Goal: Task Accomplishment & Management: Use online tool/utility

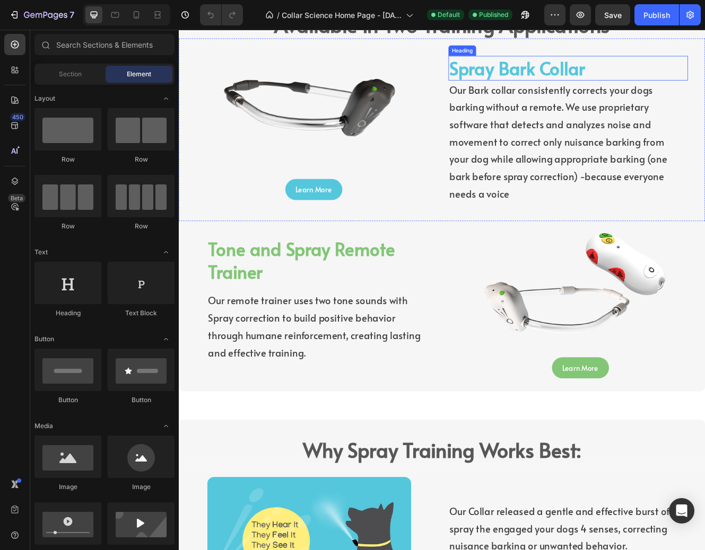
scroll to position [1561, 0]
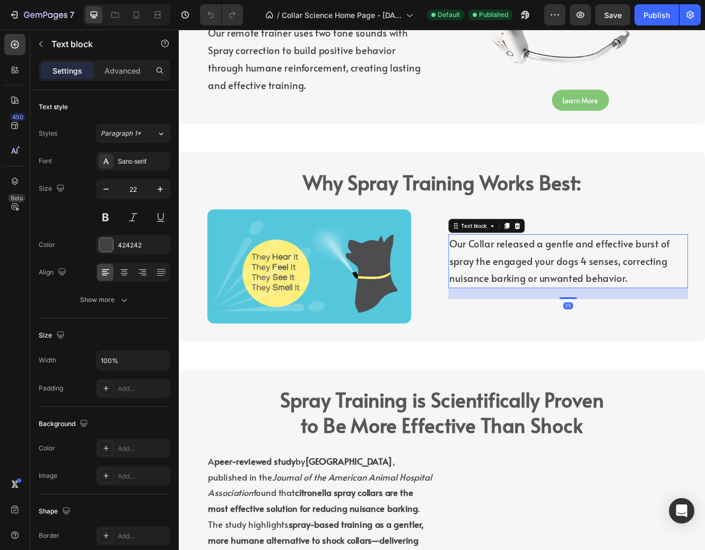
click at [704, 299] on p "Our Collar released a gentle and effective burst of spray the engaged your dogs…" at bounding box center [649, 309] width 287 height 63
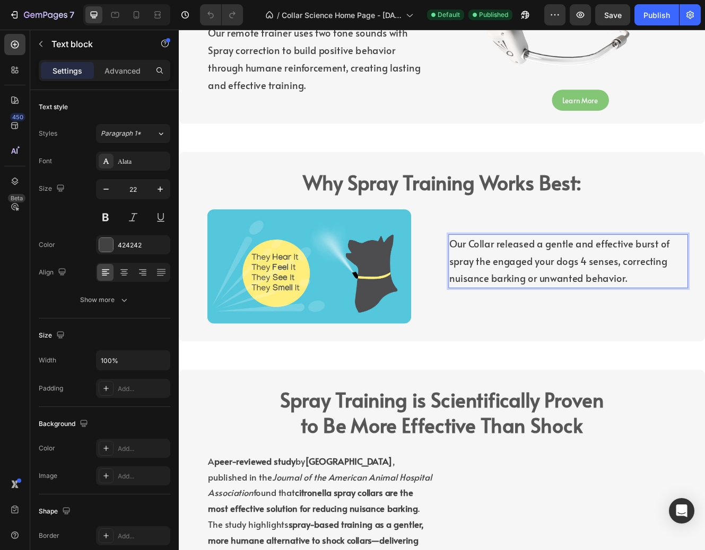
click at [704, 313] on p "Our Collar released a gentle and effective burst of spray the engaged your dogs…" at bounding box center [649, 309] width 287 height 63
click at [555, 311] on p "Our Collar released a gentle and effective burst of spray the engaged your dogs…" at bounding box center [649, 309] width 287 height 63
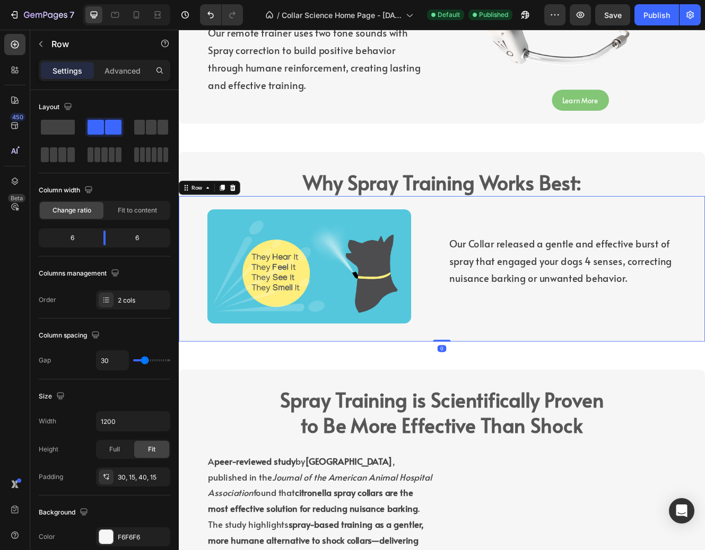
click at [582, 358] on div "Our Collar released a gentle and effective burst of spray that engaged your dog…" at bounding box center [656, 316] width 302 height 139
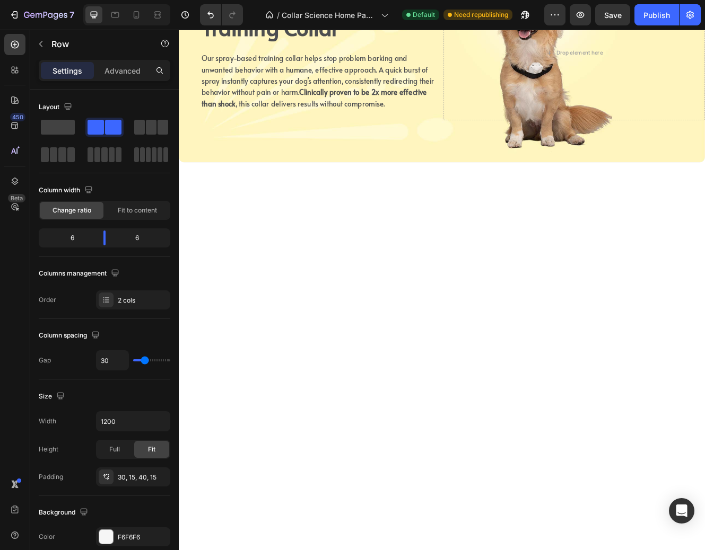
scroll to position [0, 0]
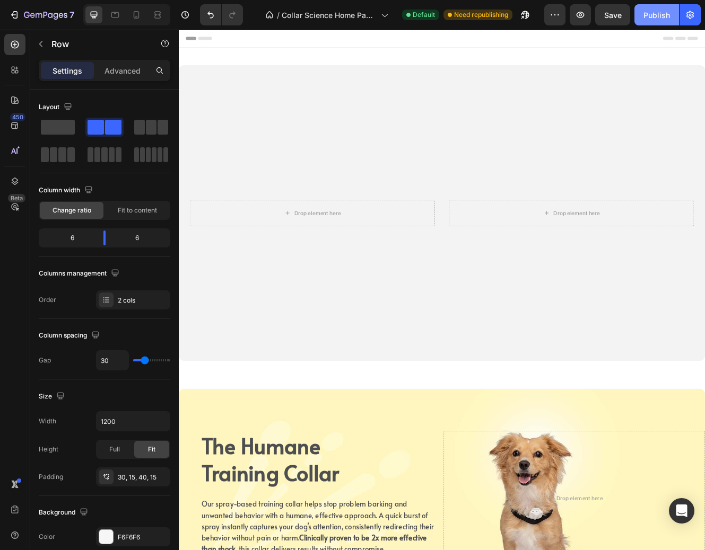
click at [653, 14] on div "Publish" at bounding box center [656, 15] width 27 height 11
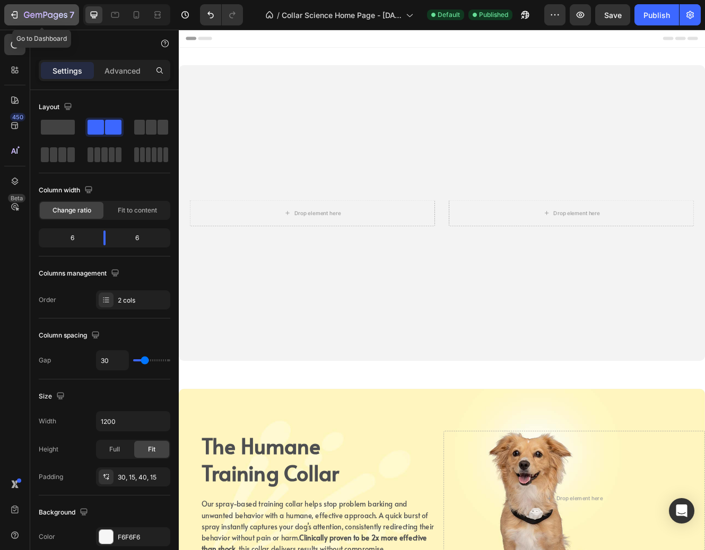
click at [31, 11] on icon "button" at bounding box center [45, 15] width 43 height 9
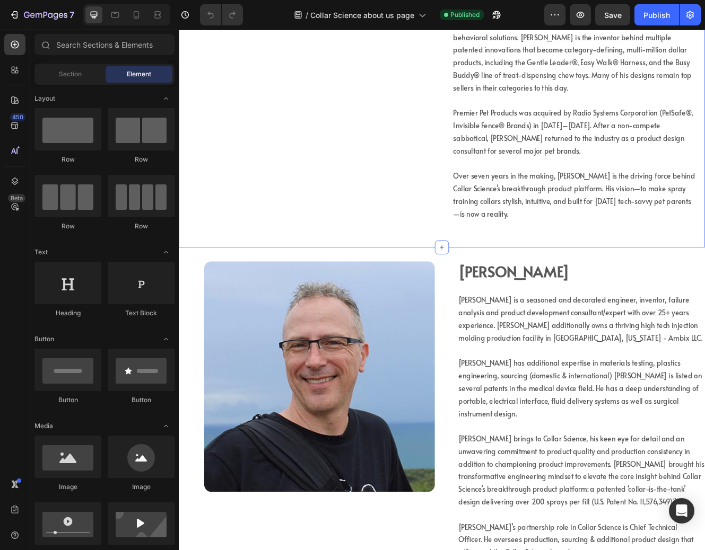
scroll to position [692, 0]
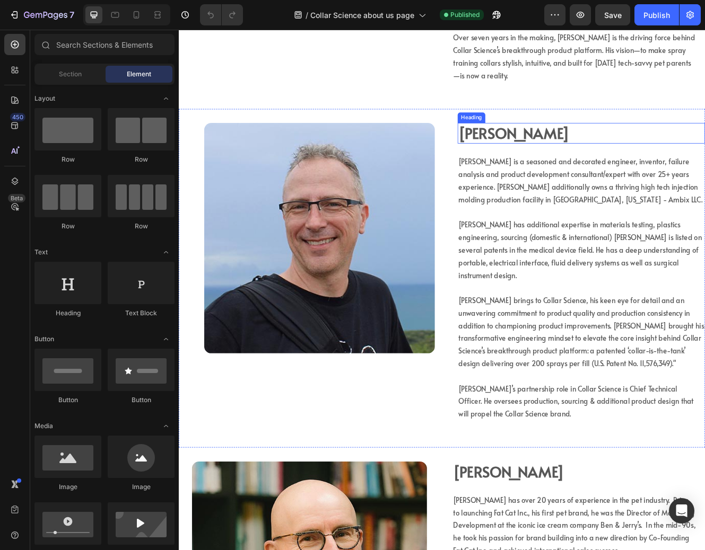
click at [588, 157] on strong "Jeff Nickel" at bounding box center [584, 155] width 134 height 24
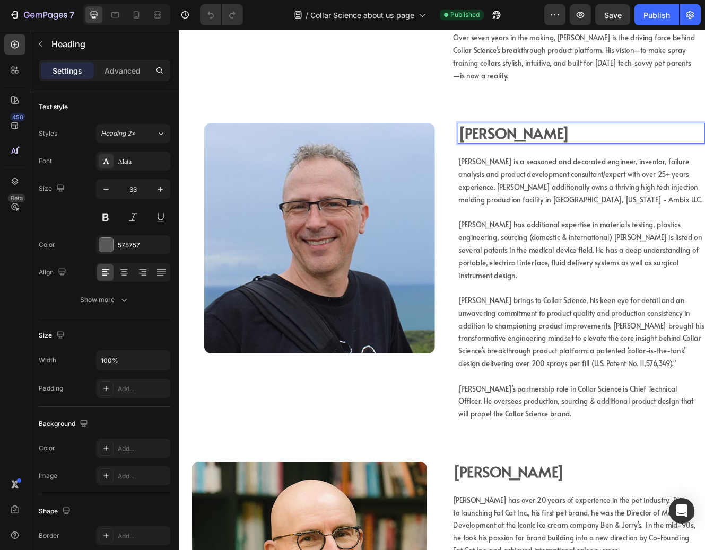
click at [605, 156] on p "Jeff Nickel" at bounding box center [665, 155] width 297 height 23
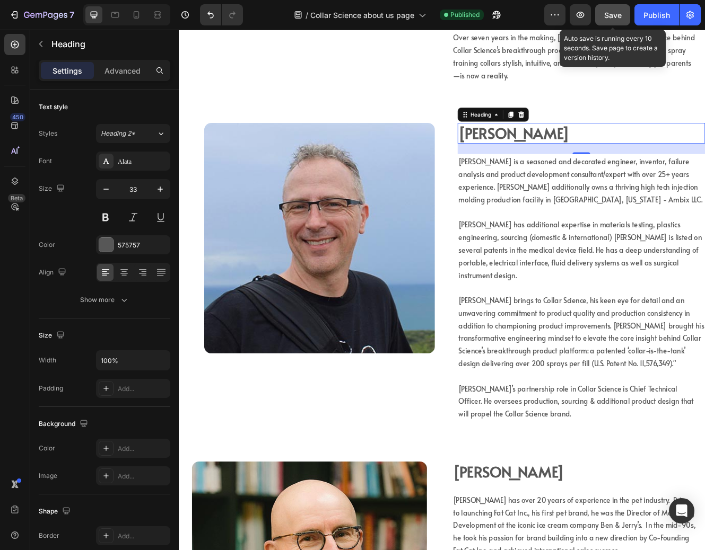
click at [619, 13] on span "Save" at bounding box center [612, 15] width 17 height 9
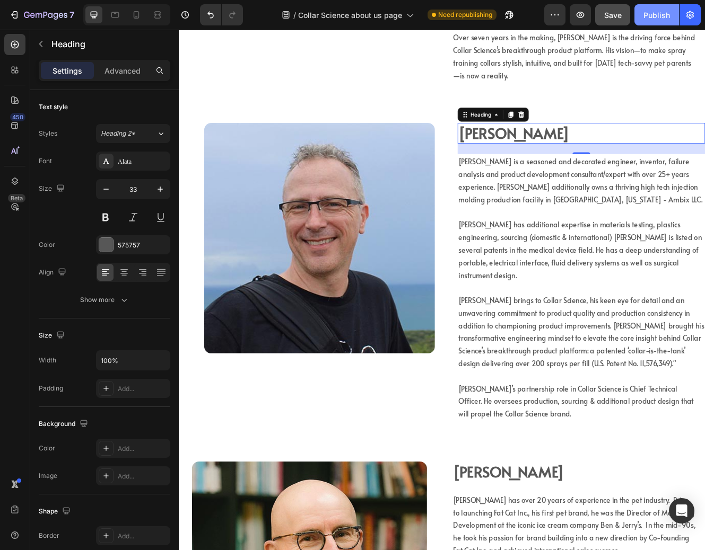
click at [658, 16] on div "Publish" at bounding box center [656, 15] width 27 height 11
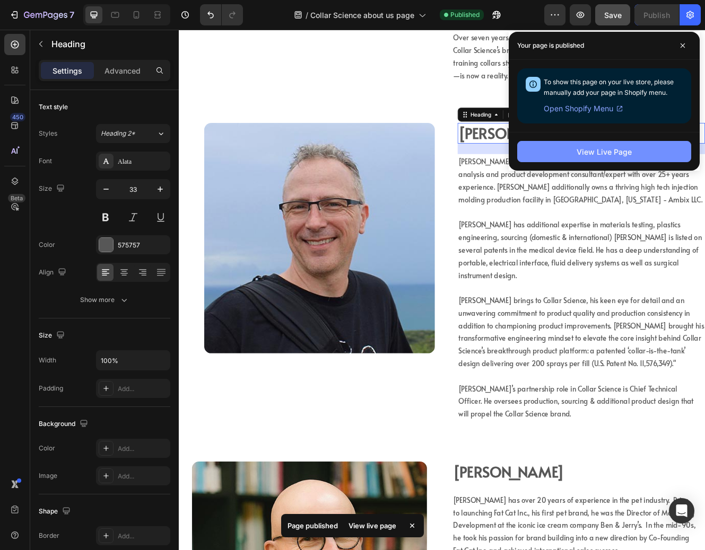
click at [621, 150] on div "View Live Page" at bounding box center [603, 151] width 55 height 11
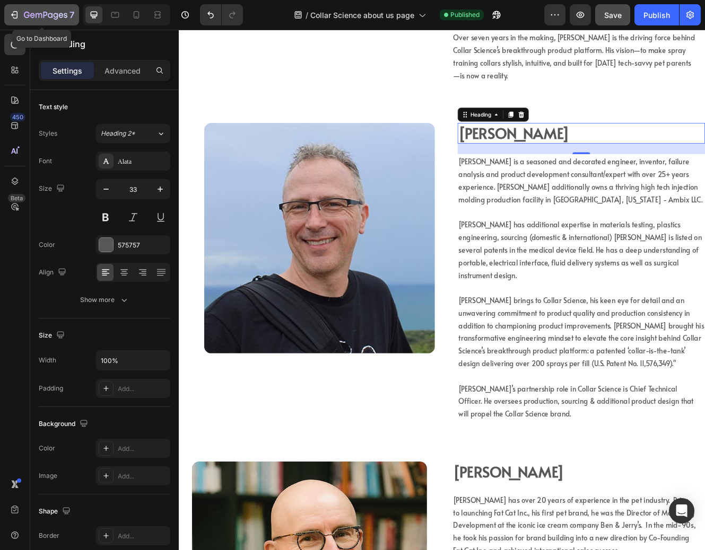
click at [19, 8] on div "7" at bounding box center [41, 14] width 65 height 13
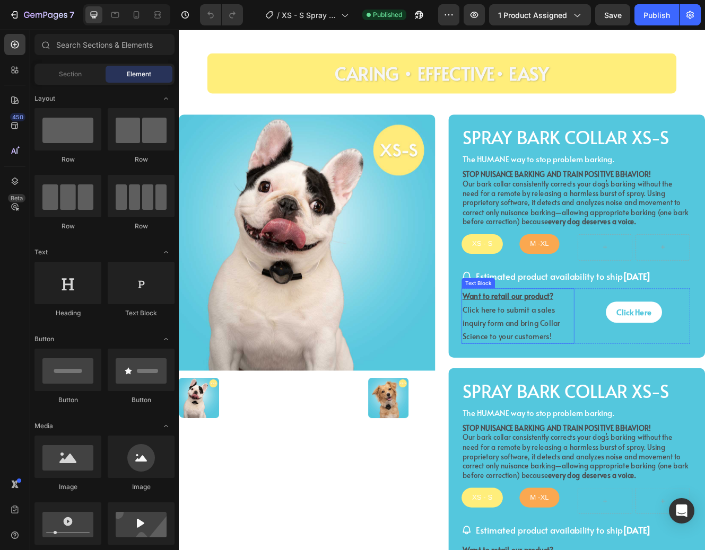
scroll to position [27, 0]
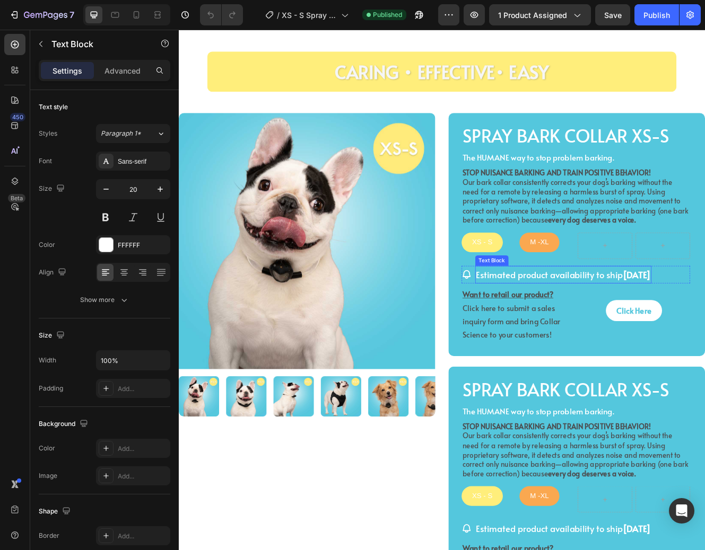
click at [679, 320] on p "Estimated product availability to ship May 15th" at bounding box center [643, 325] width 211 height 19
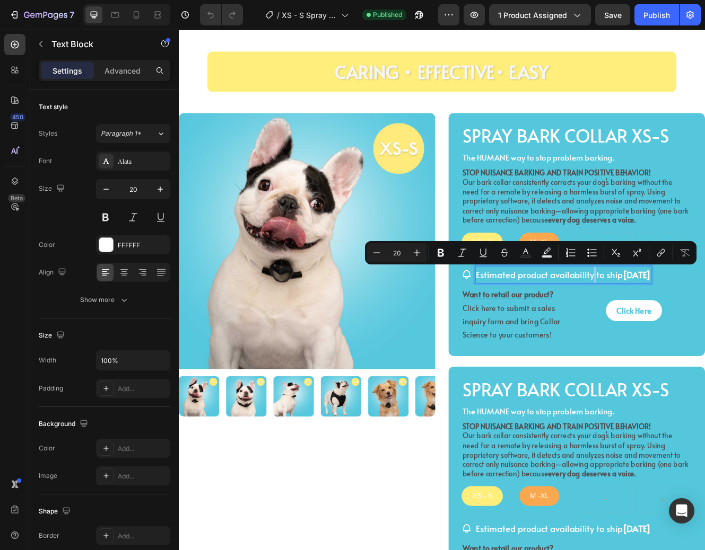
click at [679, 324] on p "Estimated product availability to ship May 15th" at bounding box center [643, 325] width 211 height 19
click at [680, 324] on p "Estimated product availability to ship May 15th" at bounding box center [643, 325] width 211 height 19
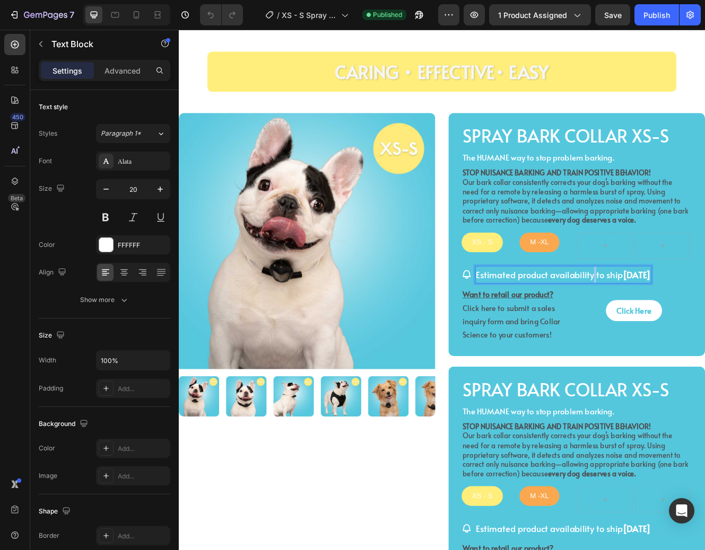
click at [680, 324] on p "Estimated product availability to ship May 15th" at bounding box center [643, 325] width 211 height 19
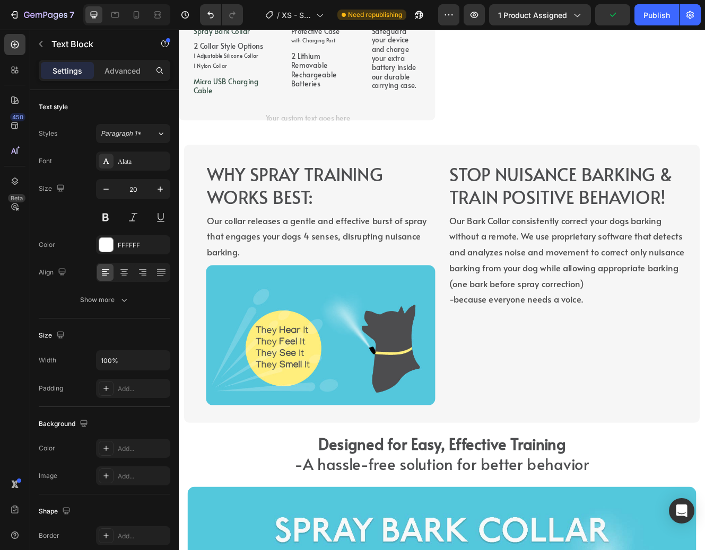
scroll to position [954, 0]
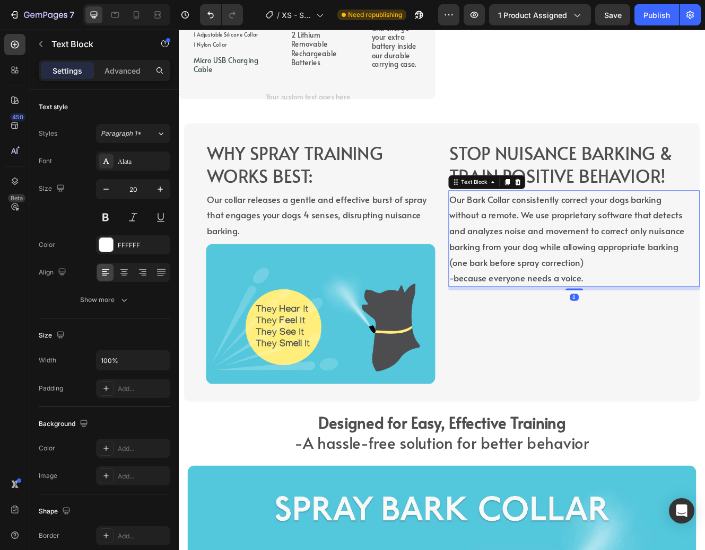
click at [602, 266] on p "Our Bark Collar consistently correct your dogs barking without a remote. We use…" at bounding box center [649, 272] width 286 height 95
click at [280, 262] on p "Our collar releases a gentle and effective burst of spray that engages your dog…" at bounding box center [350, 253] width 275 height 57
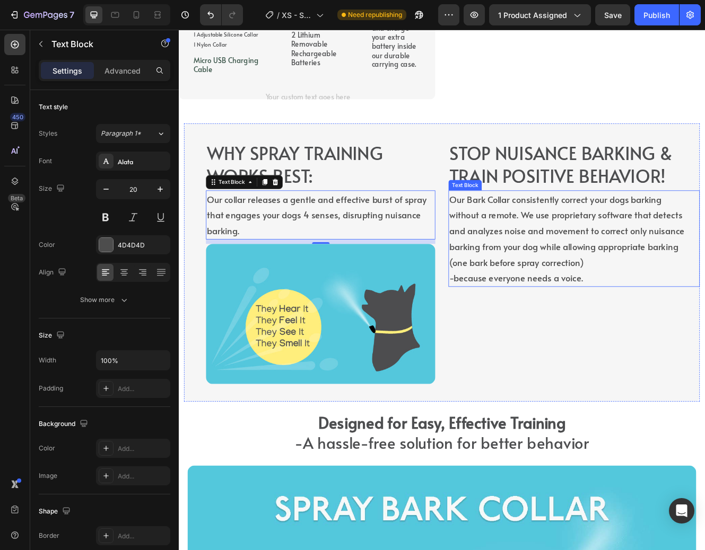
click at [600, 294] on p "Our Bark Collar consistently correct your dogs barking without a remote. We use…" at bounding box center [649, 272] width 286 height 95
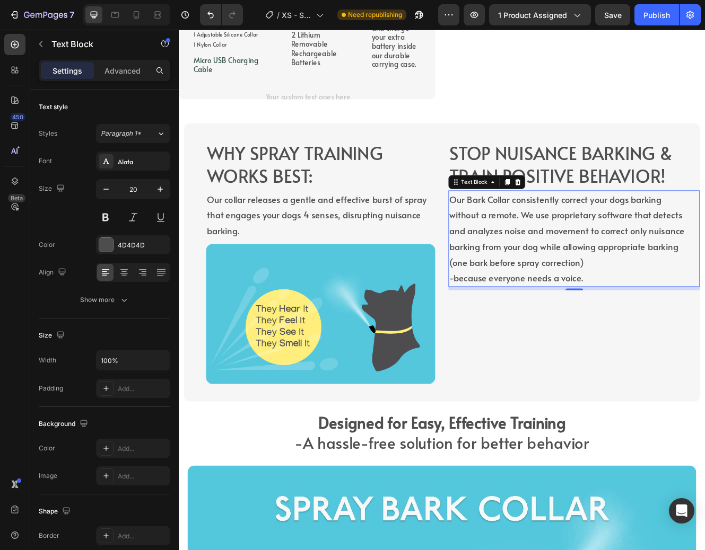
click at [608, 301] on p "Our Bark Collar consistently correct your dogs barking without a remote. We use…" at bounding box center [649, 272] width 286 height 95
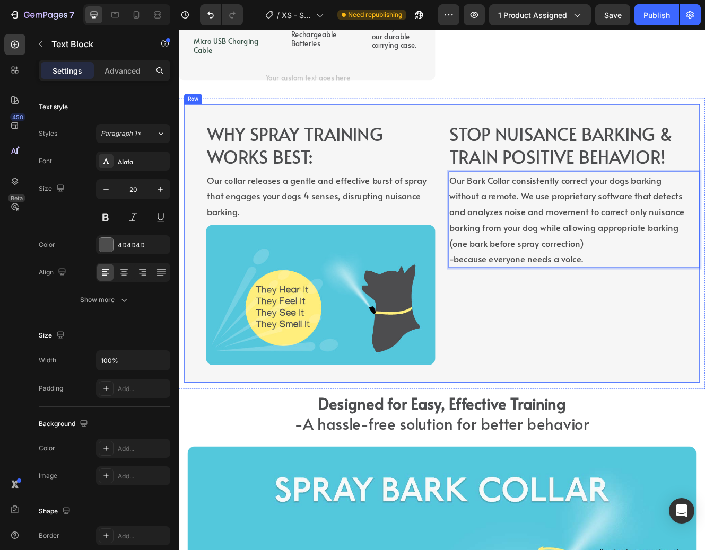
scroll to position [608, 0]
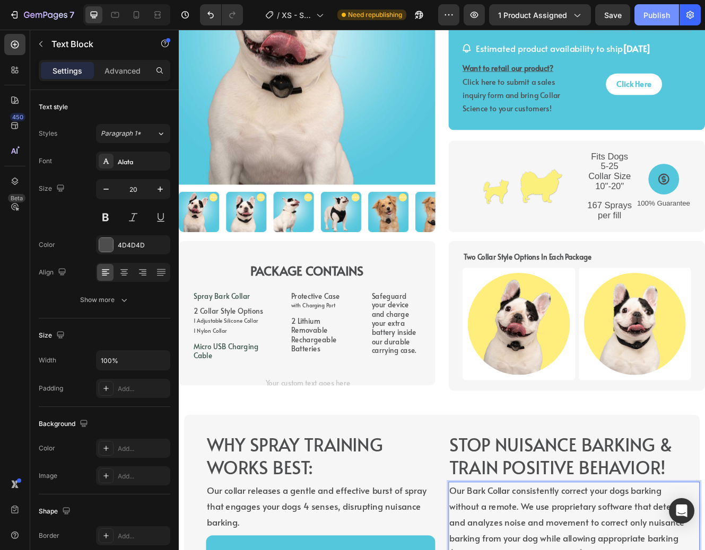
click at [653, 11] on div "Publish" at bounding box center [656, 15] width 27 height 11
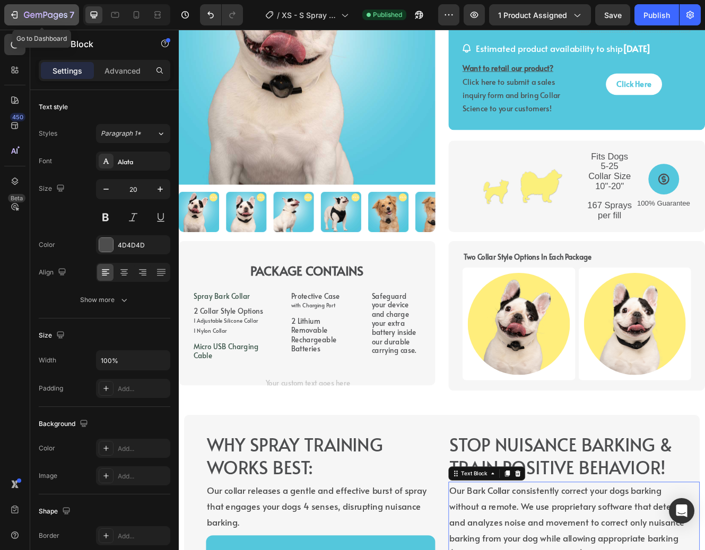
click at [40, 8] on button "7" at bounding box center [41, 14] width 75 height 21
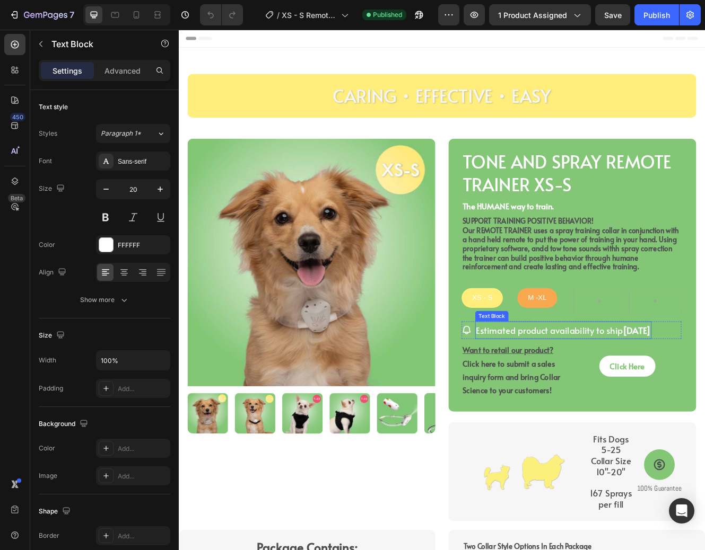
click at [598, 390] on p "Estimated product availability to ship May 15th" at bounding box center [643, 393] width 211 height 19
click at [667, 13] on div "Publish" at bounding box center [656, 15] width 27 height 11
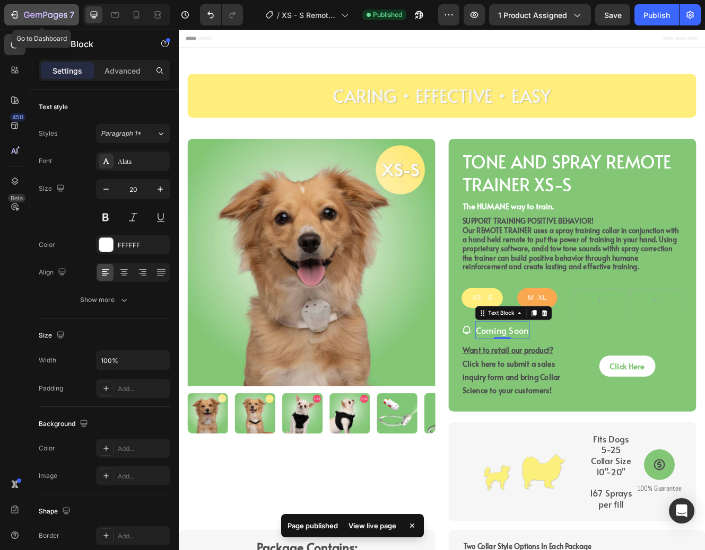
click at [24, 11] on icon "button" at bounding box center [45, 15] width 43 height 9
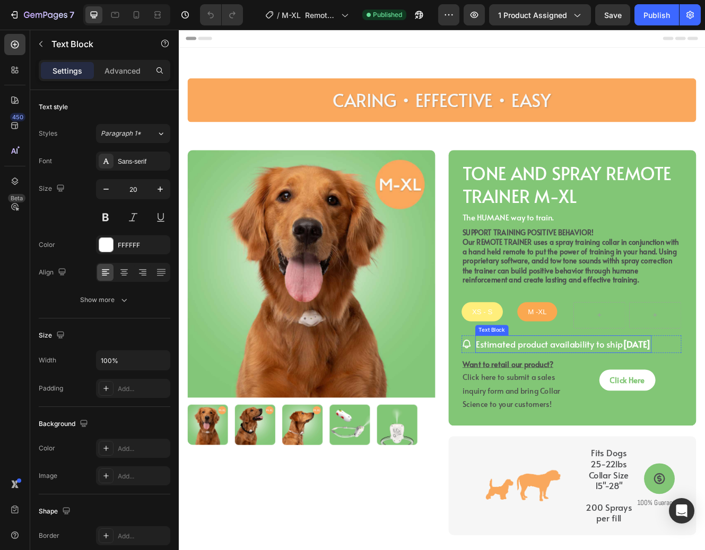
click at [585, 408] on p "Estimated product availability to ship [DATE]" at bounding box center [643, 410] width 211 height 19
click at [663, 15] on div "Publish" at bounding box center [656, 15] width 27 height 11
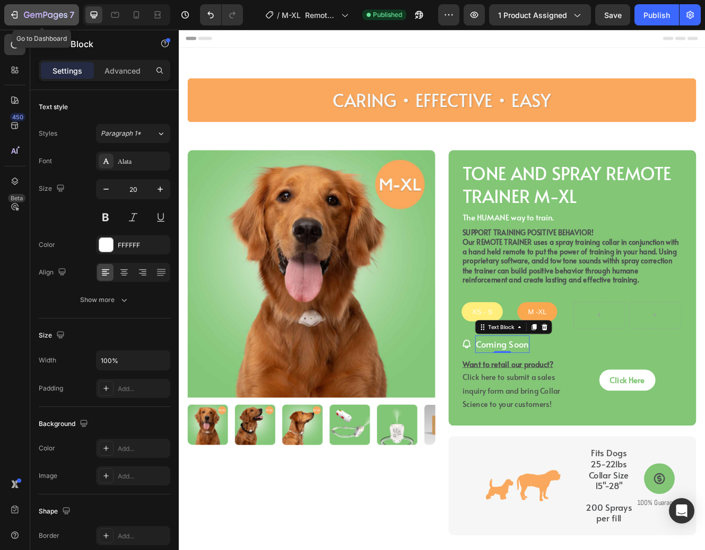
click at [47, 9] on div "7" at bounding box center [49, 14] width 50 height 13
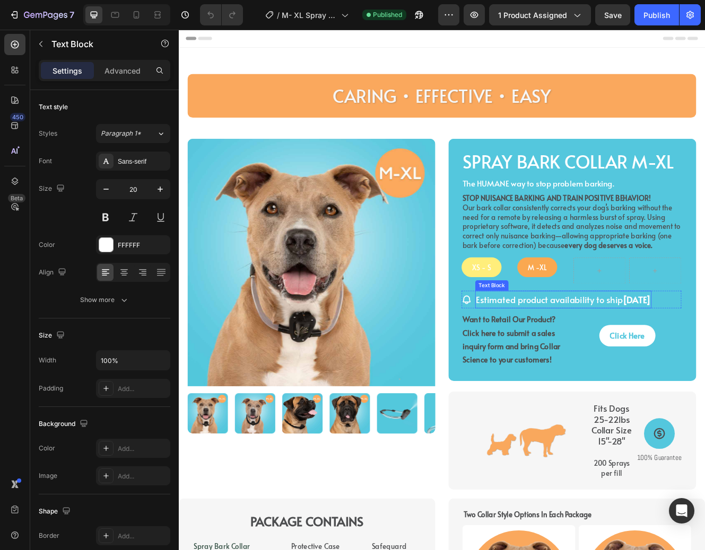
click at [630, 347] on p "Estimated product availability to ship [DATE]" at bounding box center [643, 356] width 211 height 19
click at [630, 347] on p "Estimated product availability to ship May 15th" at bounding box center [643, 356] width 211 height 19
click at [655, 13] on div "Publish" at bounding box center [656, 15] width 27 height 11
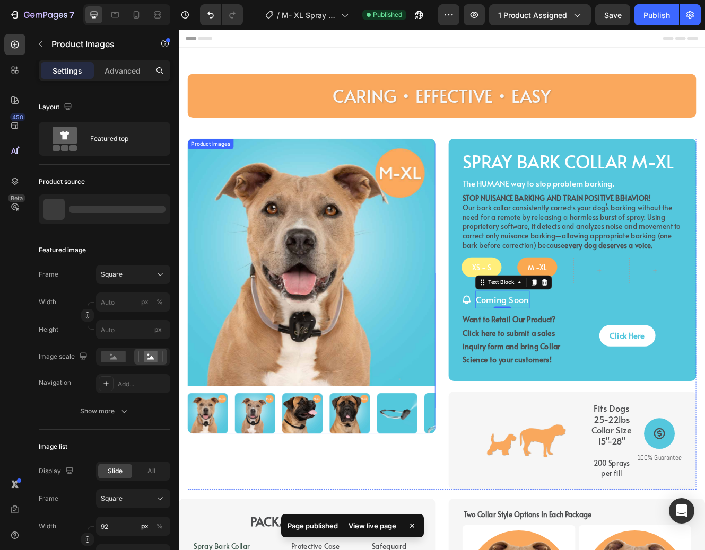
click at [441, 506] on img at bounding box center [442, 494] width 49 height 49
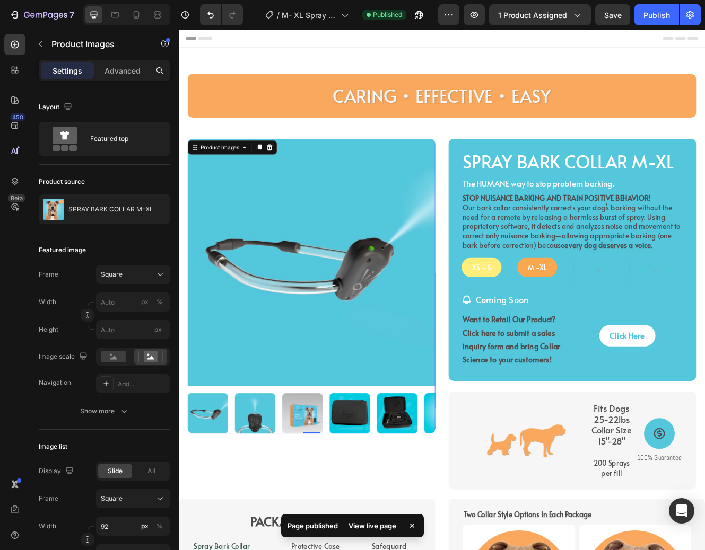
click at [450, 498] on img at bounding box center [442, 494] width 49 height 49
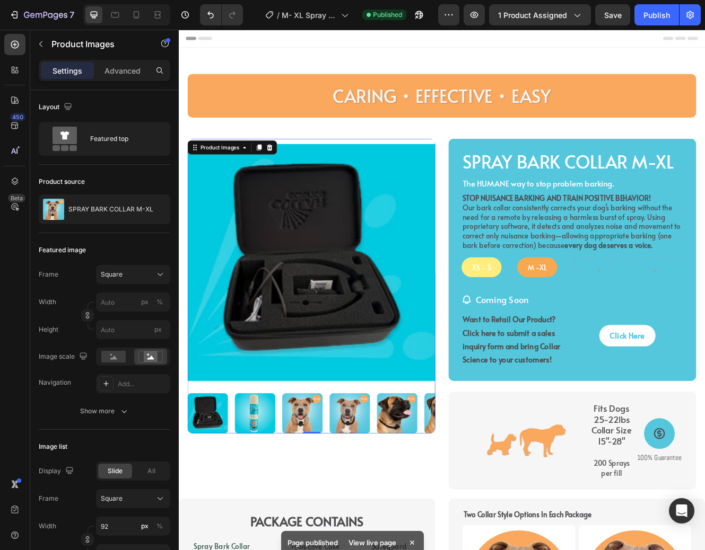
click at [439, 489] on img at bounding box center [442, 494] width 49 height 49
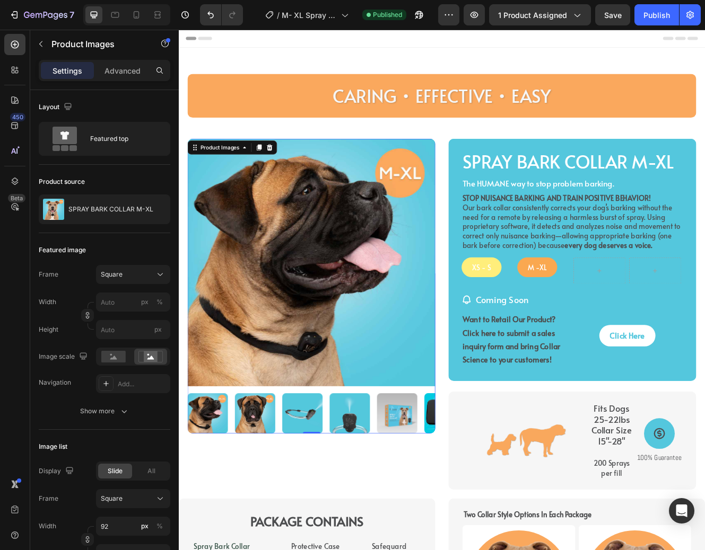
click at [326, 485] on img at bounding box center [328, 494] width 49 height 49
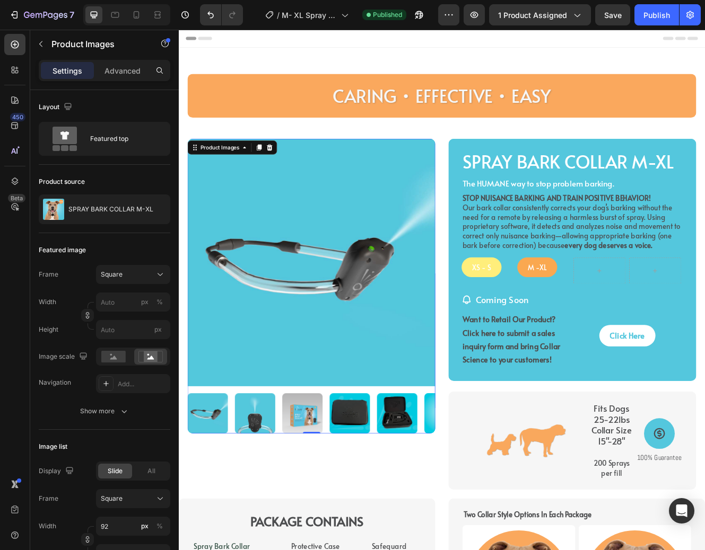
click at [433, 487] on img at bounding box center [442, 494] width 49 height 49
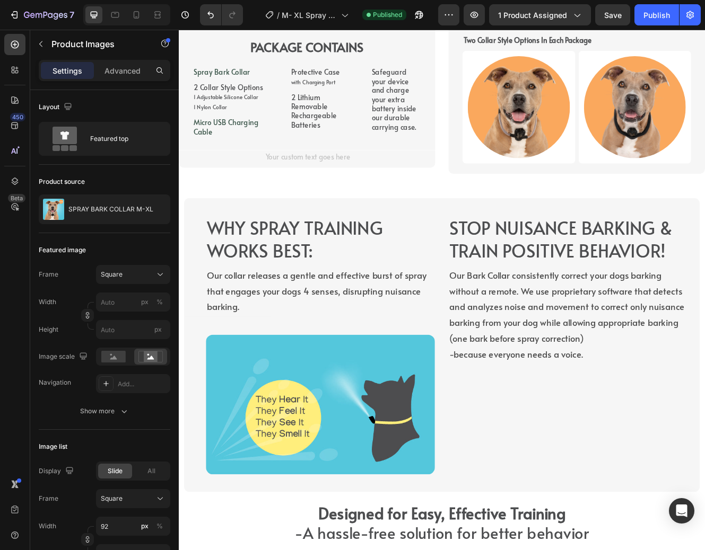
scroll to position [590, 0]
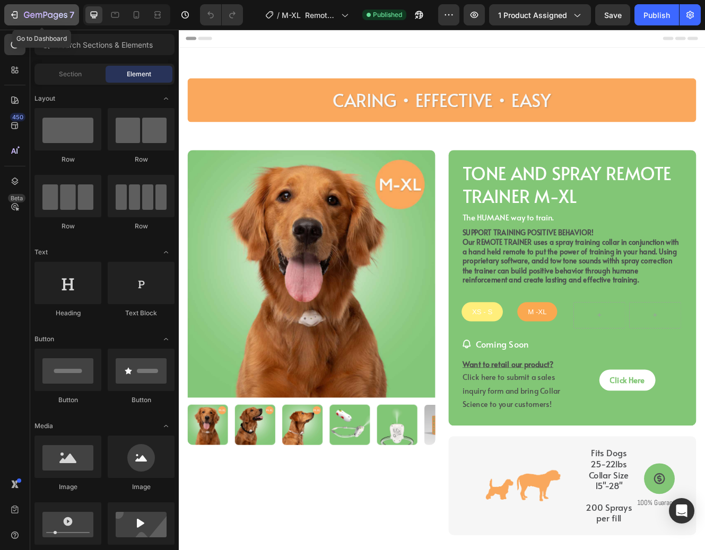
click at [38, 11] on icon "button" at bounding box center [45, 15] width 43 height 9
